Goal: Communication & Community: Answer question/provide support

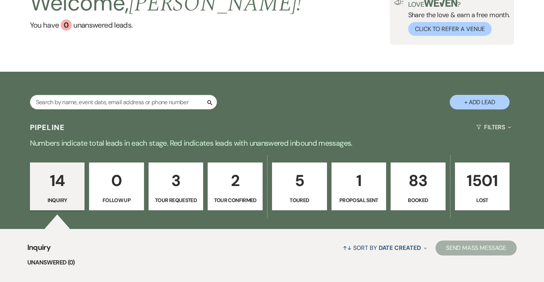
scroll to position [142, 0]
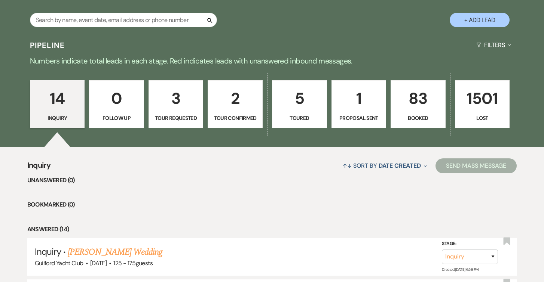
click at [62, 103] on p "14" at bounding box center [57, 98] width 45 height 25
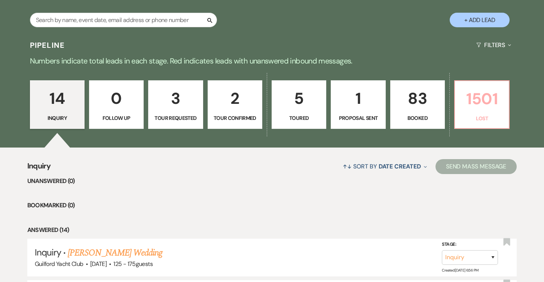
click at [489, 95] on p "1501" at bounding box center [481, 98] width 45 height 25
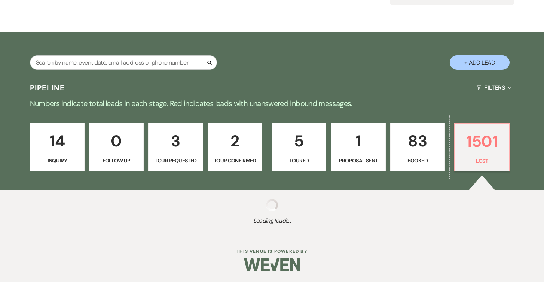
select select "8"
select select "5"
select select "8"
select select "7"
select select "8"
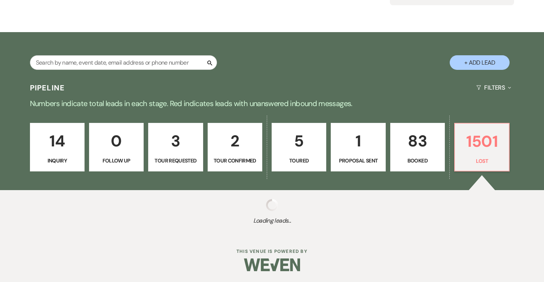
select select "5"
select select "8"
select select "7"
select select "8"
select select "9"
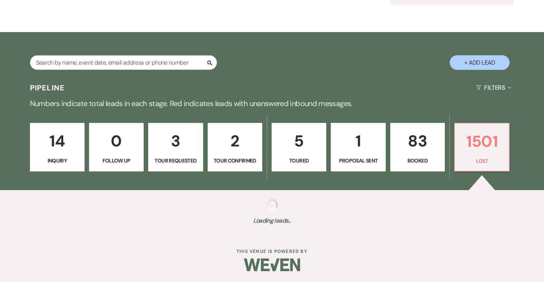
select select "8"
select select "5"
select select "8"
select select "5"
select select "8"
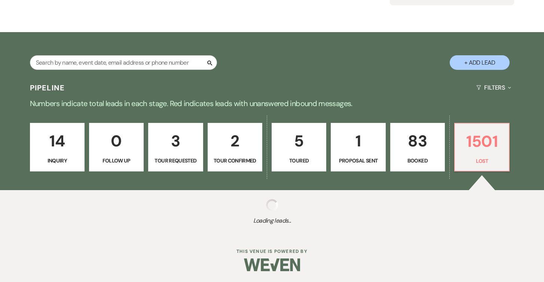
select select "5"
select select "8"
select select "5"
select select "8"
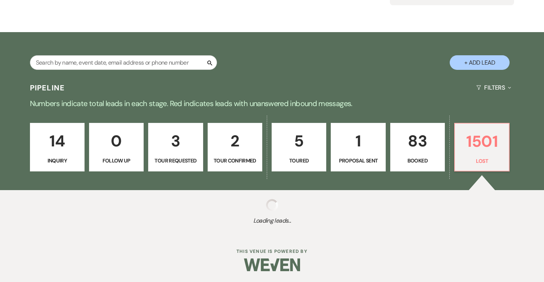
select select "8"
select select "9"
select select "8"
select select "5"
select select "8"
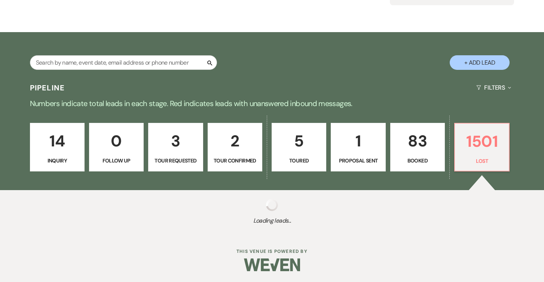
select select "5"
select select "8"
select select "5"
select select "8"
select select "5"
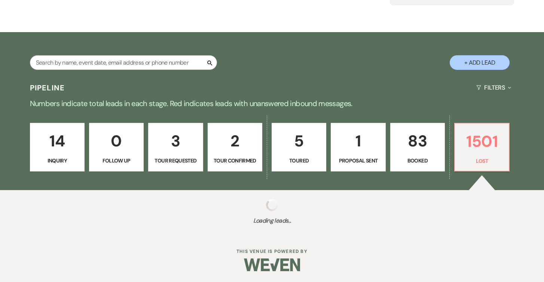
select select "8"
select select "5"
select select "8"
select select "5"
select select "8"
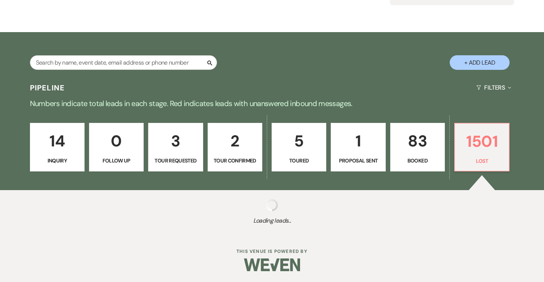
select select "5"
select select "8"
select select "5"
select select "8"
select select "5"
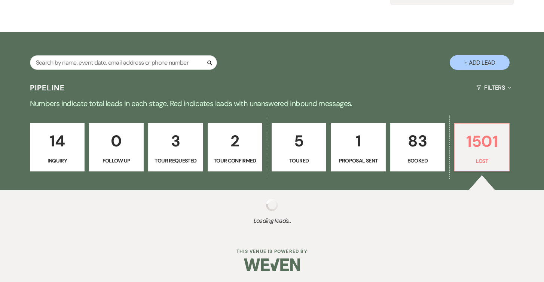
select select "8"
select select "5"
select select "8"
select select "5"
select select "8"
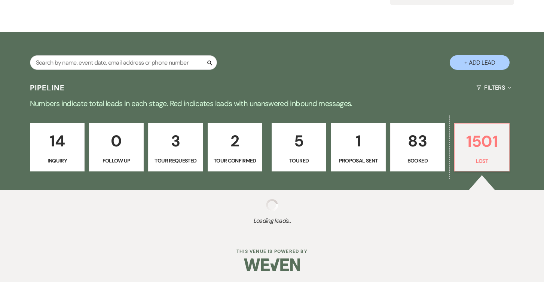
select select "5"
select select "8"
select select "5"
select select "8"
select select "5"
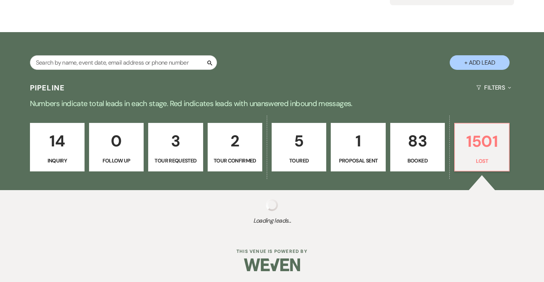
select select "8"
select select "10"
select select "8"
select select "5"
select select "8"
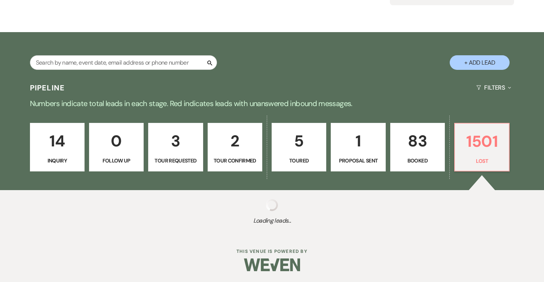
select select "5"
select select "8"
select select "10"
select select "8"
select select "5"
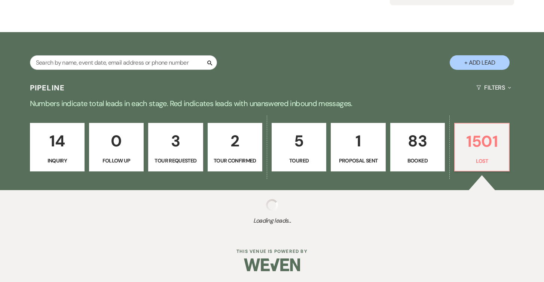
select select "8"
select select "5"
select select "8"
select select "6"
select select "8"
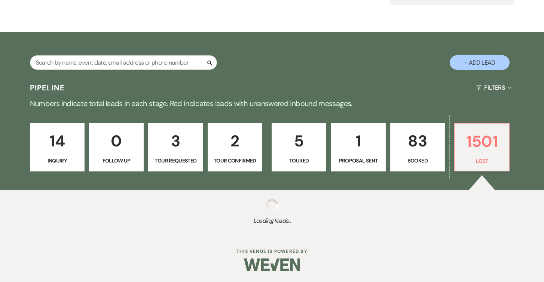
select select "6"
select select "8"
select select "10"
select select "8"
select select "10"
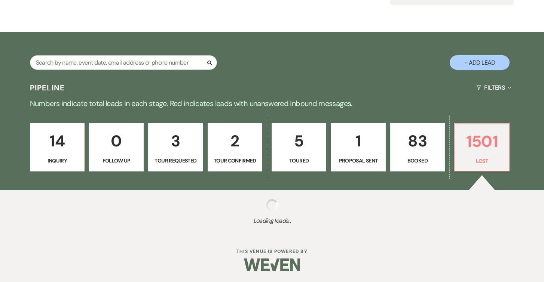
select select "8"
select select "5"
select select "8"
select select "5"
select select "8"
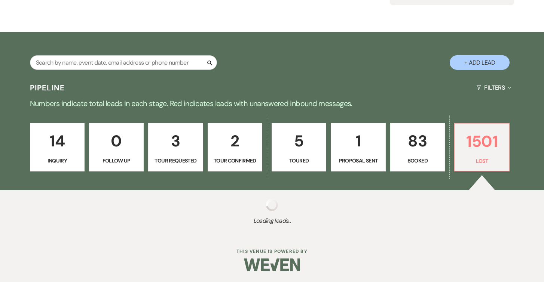
select select "5"
select select "8"
select select "5"
select select "8"
select select "5"
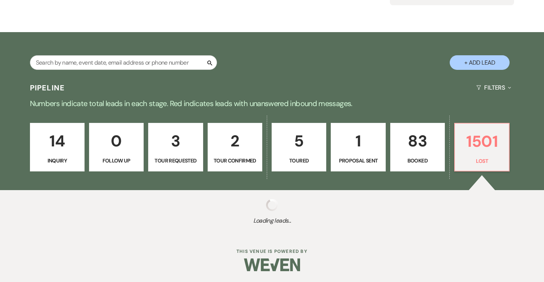
select select "8"
select select "5"
select select "8"
select select "5"
select select "8"
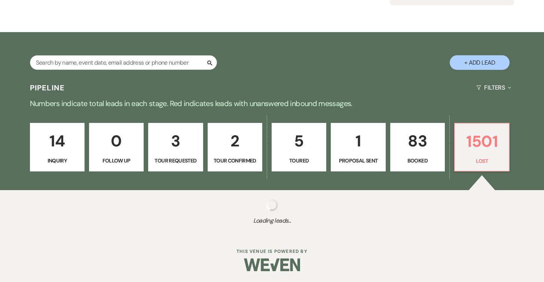
select select "5"
select select "8"
select select "5"
select select "8"
select select "7"
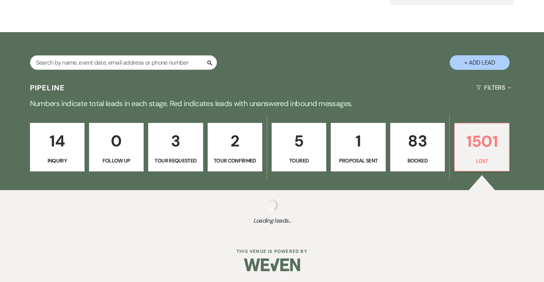
select select "8"
select select "5"
select select "8"
select select "5"
select select "8"
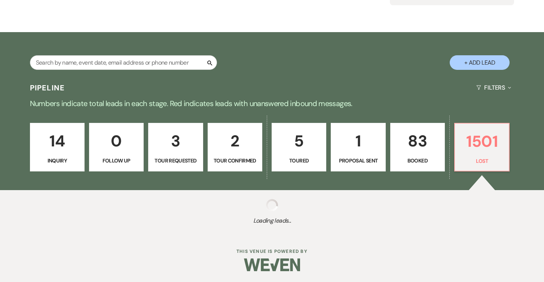
select select "5"
select select "8"
select select "5"
select select "8"
select select "5"
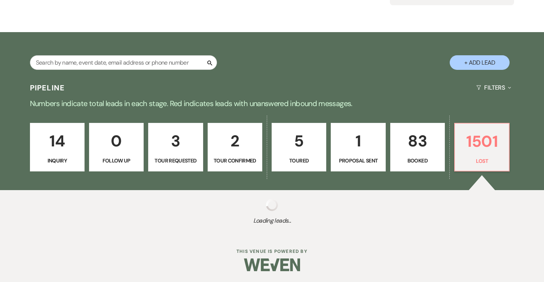
select select "8"
select select "5"
select select "8"
select select "6"
select select "8"
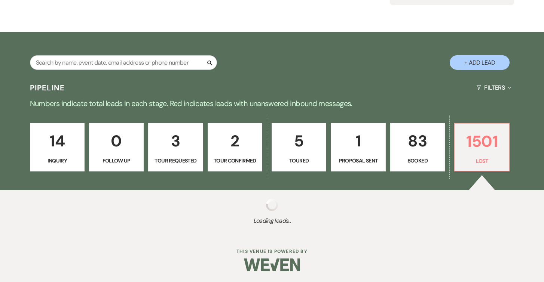
select select "10"
select select "8"
select select "5"
select select "8"
select select "7"
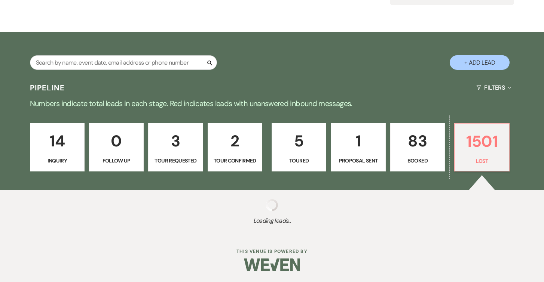
select select "8"
select select "5"
select select "8"
select select "5"
select select "8"
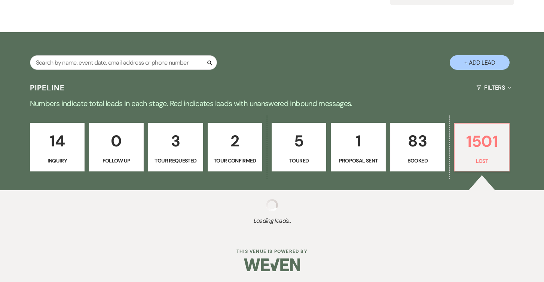
select select "5"
select select "8"
select select "6"
select select "8"
select select "7"
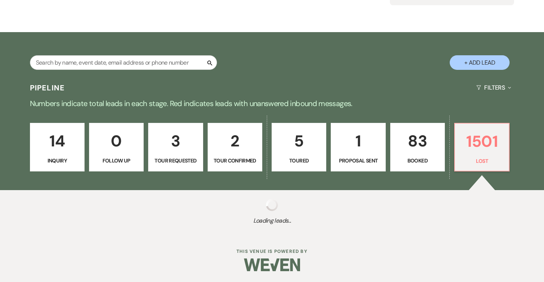
select select "8"
select select "5"
select select "8"
select select "6"
select select "8"
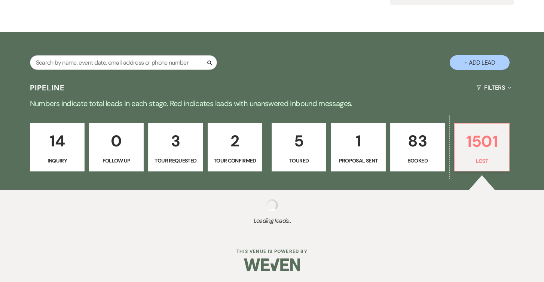
select select "5"
select select "8"
select select "5"
select select "8"
select select "5"
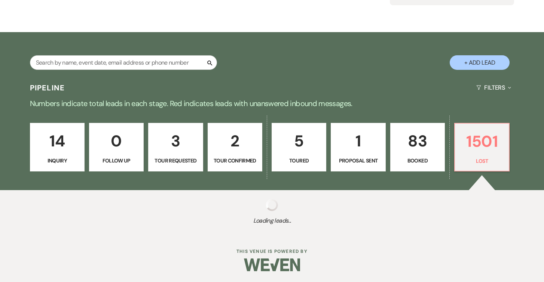
select select "8"
select select "5"
select select "8"
select select "5"
select select "8"
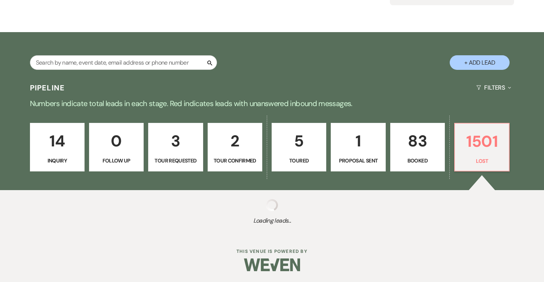
select select "5"
select select "8"
select select "5"
select select "8"
select select "5"
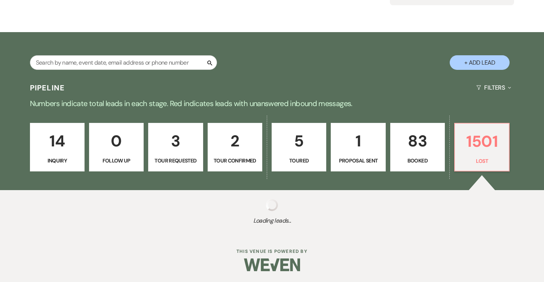
select select "8"
select select "5"
select select "8"
select select "5"
select select "8"
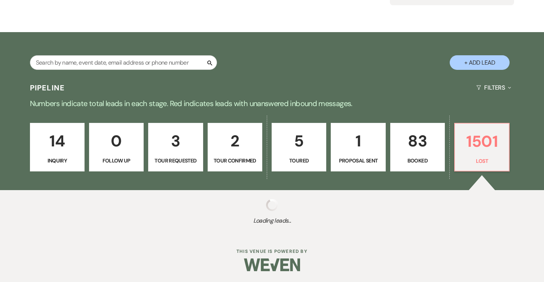
select select "5"
select select "8"
select select "5"
select select "8"
select select "5"
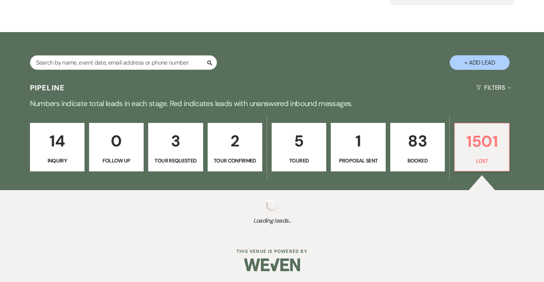
select select "8"
select select "5"
select select "8"
select select "5"
select select "8"
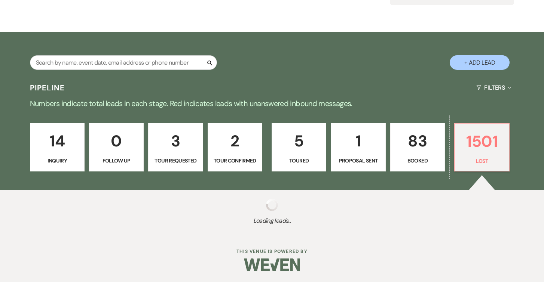
select select "5"
select select "8"
select select "5"
select select "8"
select select "5"
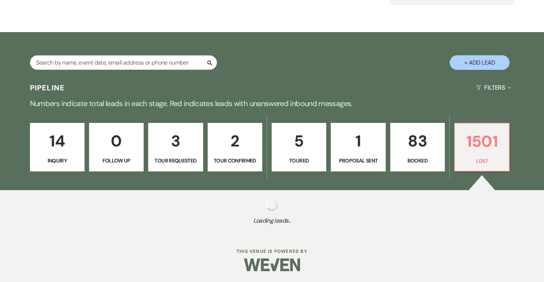
select select "8"
select select "5"
select select "8"
select select "5"
select select "8"
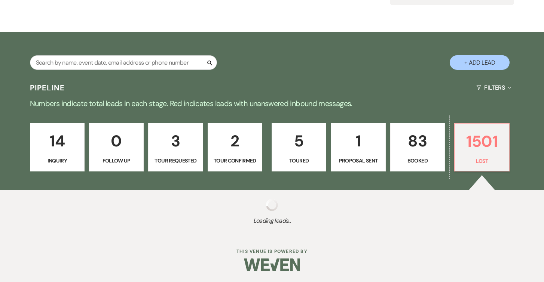
select select "6"
select select "8"
select select "5"
select select "8"
select select "5"
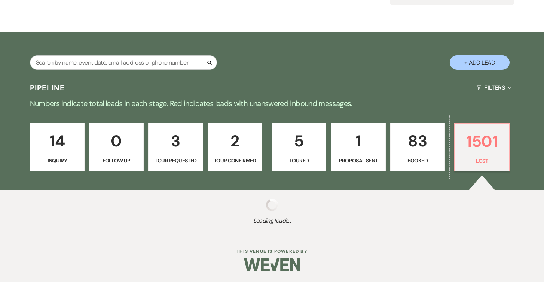
select select "8"
select select "5"
select select "8"
select select "5"
select select "8"
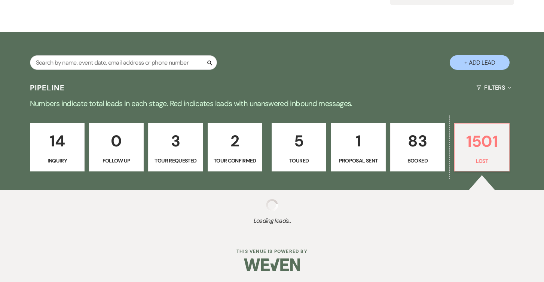
select select "6"
select select "8"
select select "5"
select select "8"
select select "5"
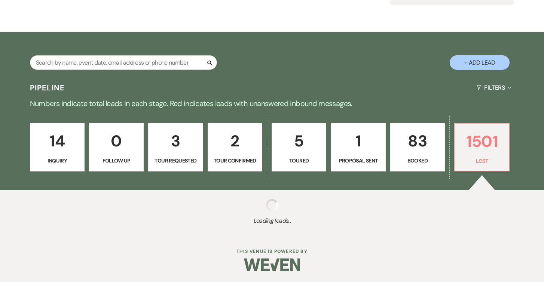
select select "8"
select select "6"
select select "8"
select select "5"
select select "8"
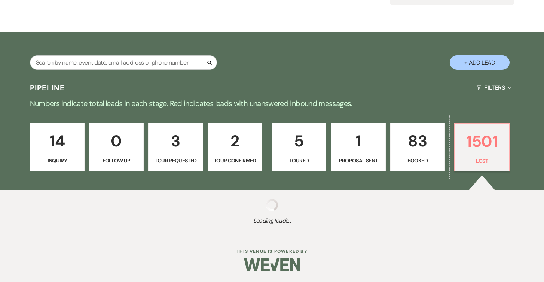
select select "5"
select select "8"
select select "6"
select select "8"
select select "5"
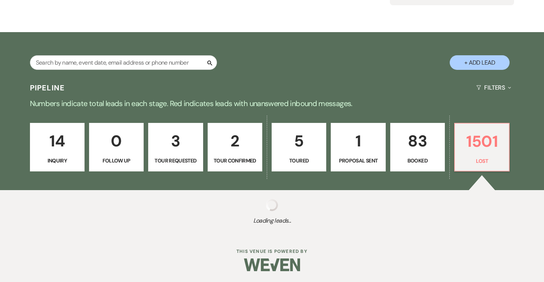
select select "8"
select select "5"
select select "8"
select select "5"
select select "8"
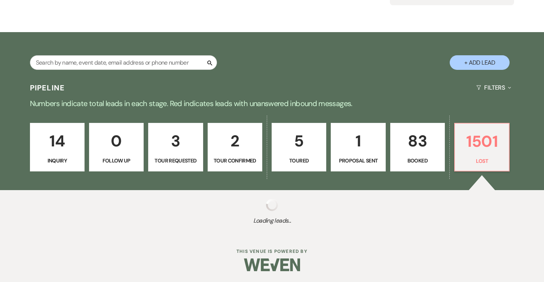
select select "5"
select select "8"
select select "5"
select select "8"
select select "5"
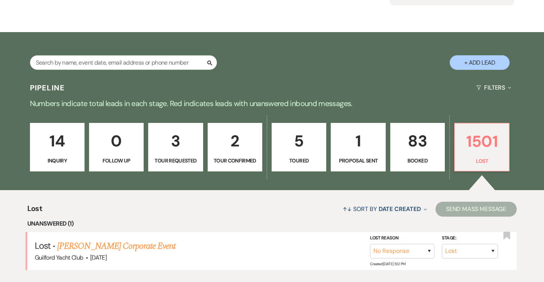
scroll to position [142, 0]
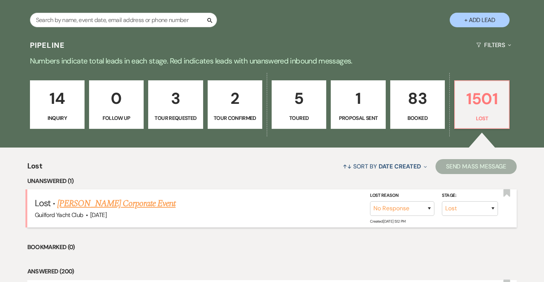
click at [155, 204] on link "[PERSON_NAME] Corporate Event" at bounding box center [116, 203] width 118 height 13
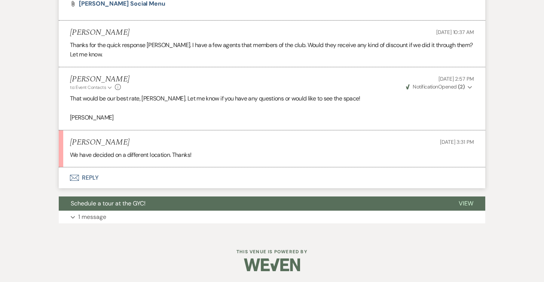
scroll to position [689, 0]
click at [91, 178] on button "Envelope Reply" at bounding box center [272, 177] width 426 height 21
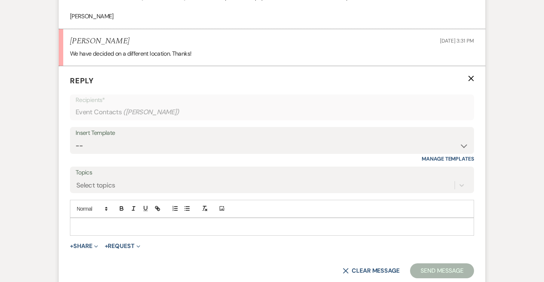
scroll to position [792, 0]
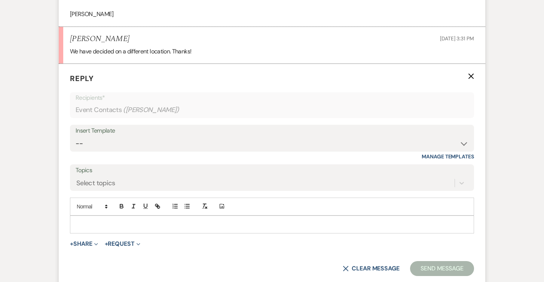
click at [86, 221] on p at bounding box center [272, 225] width 392 height 8
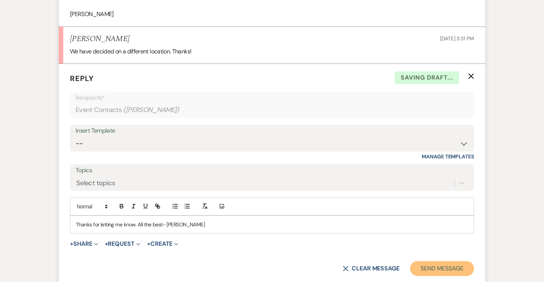
click at [419, 267] on button "Send Message" at bounding box center [442, 268] width 64 height 15
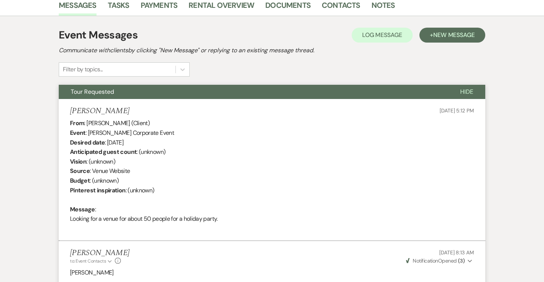
scroll to position [7, 0]
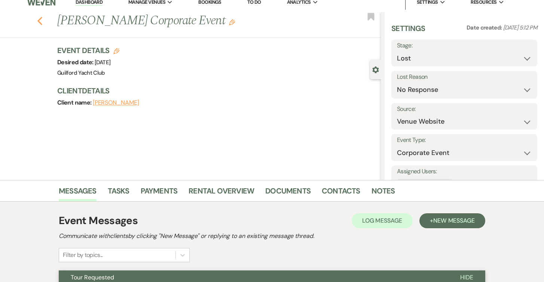
click at [39, 18] on icon "Previous" at bounding box center [40, 20] width 6 height 9
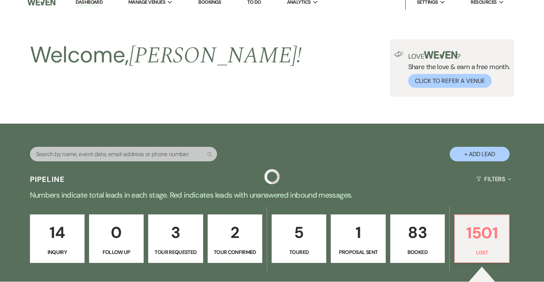
scroll to position [142, 0]
